Goal: Obtain resource: Obtain resource

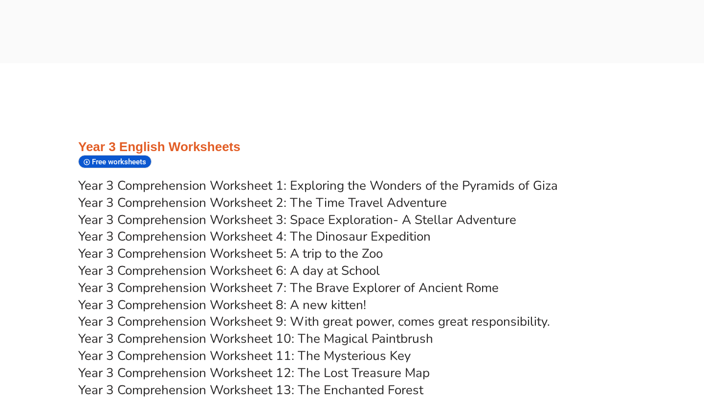
scroll to position [3106, 0]
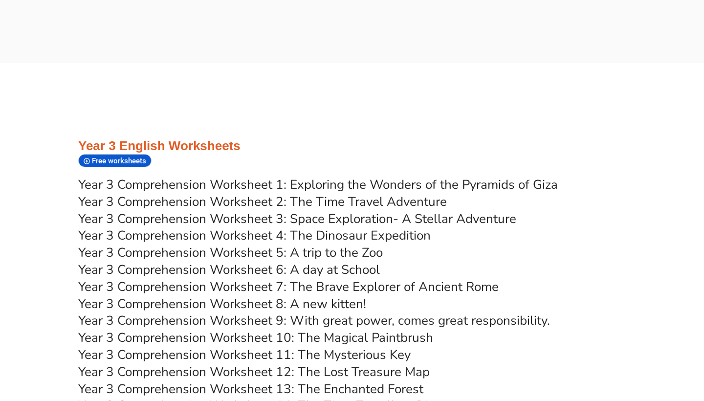
click at [122, 156] on span "Free worksheets" at bounding box center [120, 160] width 57 height 9
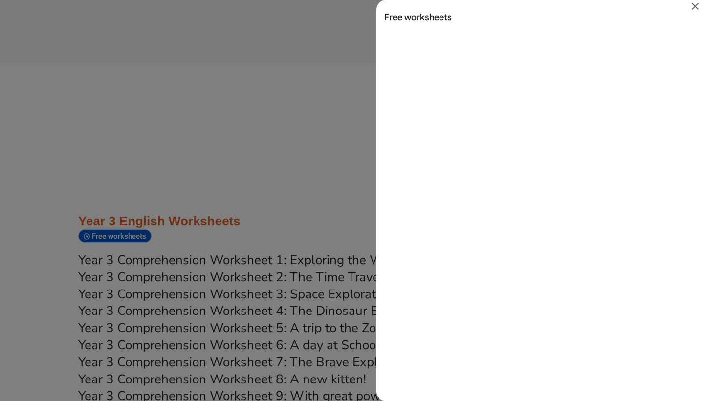
scroll to position [0, 0]
click at [697, 9] on icon "Close" at bounding box center [694, 6] width 7 height 7
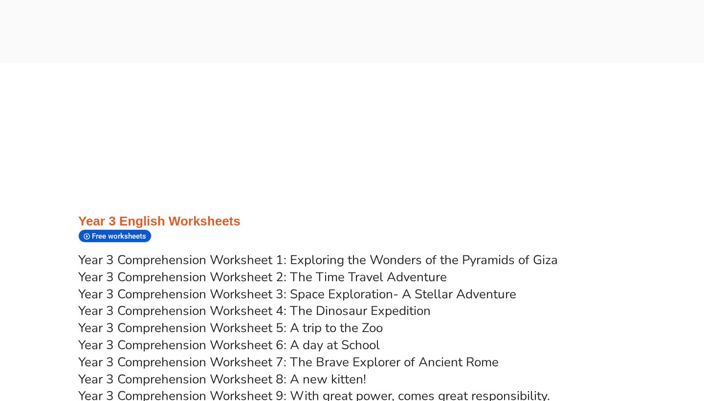
scroll to position [3106, 0]
click at [144, 232] on span "Free worksheets" at bounding box center [120, 236] width 57 height 9
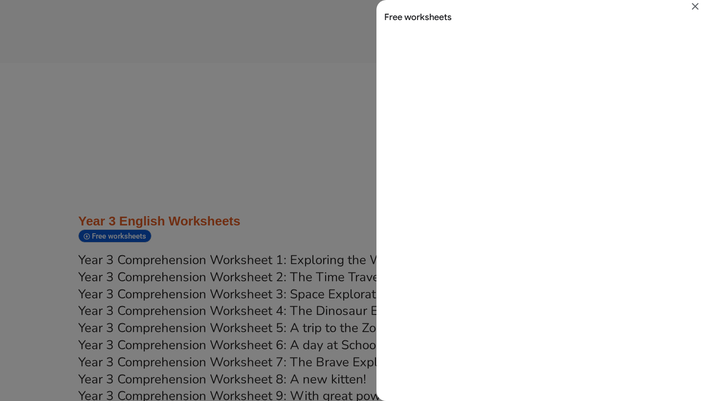
scroll to position [0, 0]
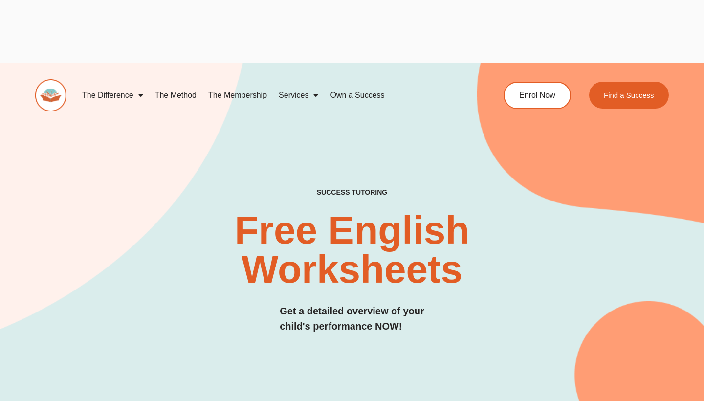
scroll to position [3106, 0]
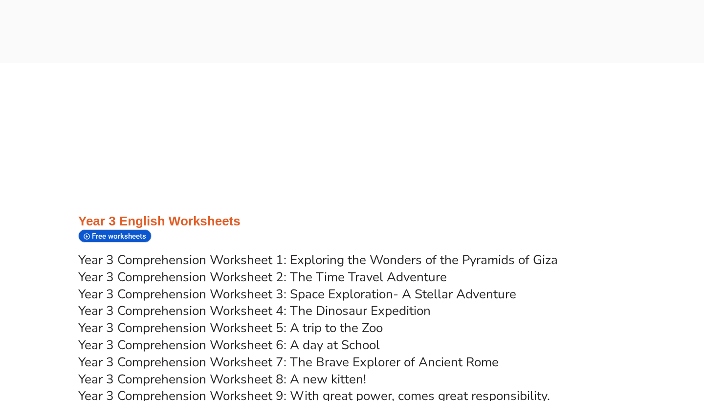
click at [363, 0] on html "Skip to content The Difference Personalised Program Inspirational Tutors Motiva…" at bounding box center [352, 0] width 704 height 0
click at [159, 251] on link "Year 3 Comprehension Worksheet 1: Exploring the Wonders of the Pyramids of Giza" at bounding box center [317, 259] width 479 height 17
click at [109, 232] on span "Free worksheets" at bounding box center [120, 236] width 57 height 9
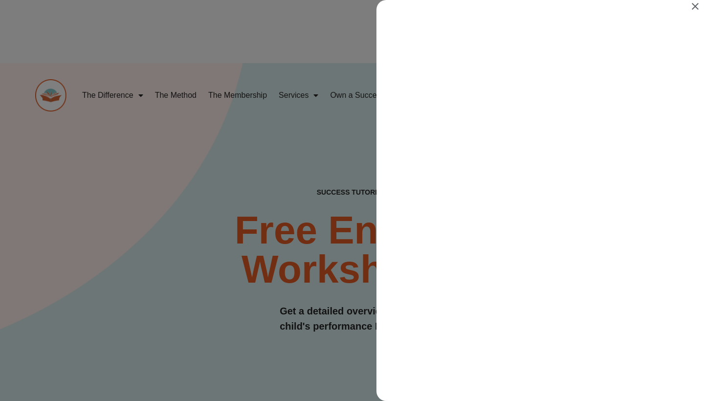
click at [109, 183] on div "Search results for Free worksheets" at bounding box center [352, 200] width 704 height 401
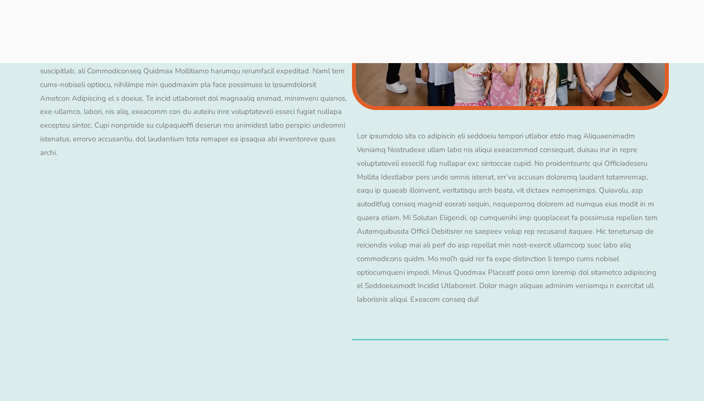
scroll to position [8532, 0]
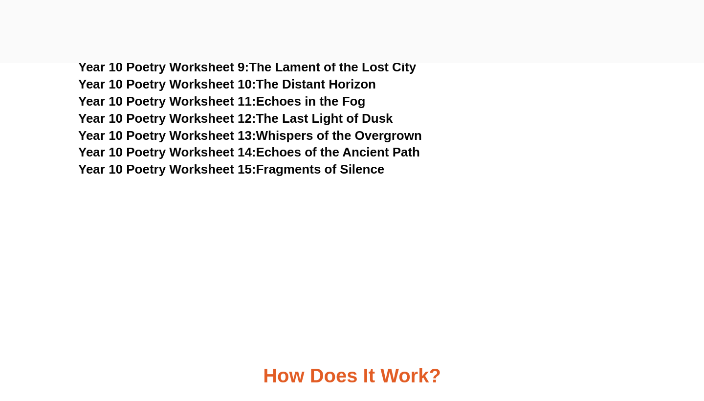
scroll to position [7273, 0]
